Goal: Manage account settings

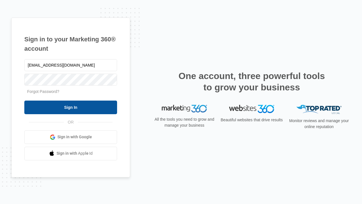
click at [71, 107] on input "Sign In" at bounding box center [70, 107] width 93 height 14
